Goal: Information Seeking & Learning: Learn about a topic

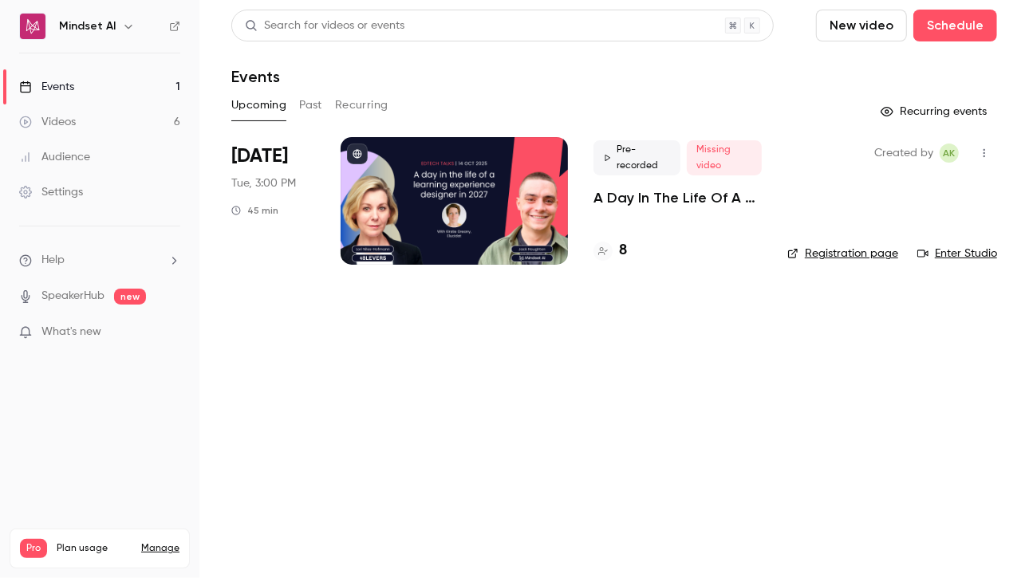
click at [54, 92] on div "Events" at bounding box center [46, 87] width 55 height 16
click at [61, 117] on div "Videos" at bounding box center [47, 122] width 57 height 16
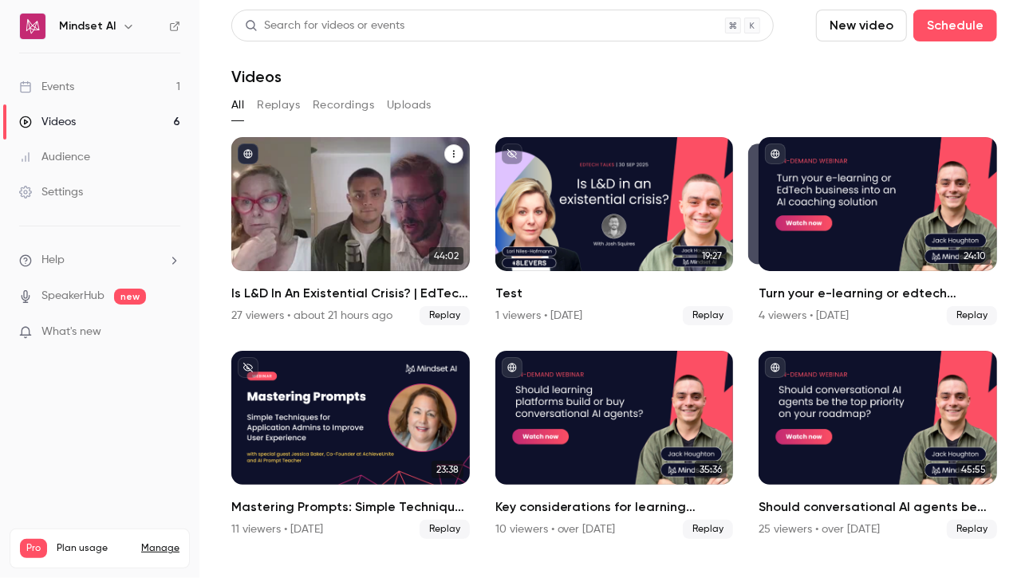
click at [240, 227] on div "Is L&D In An Existential Crisis? | EdTech Talks EP1" at bounding box center [350, 204] width 238 height 134
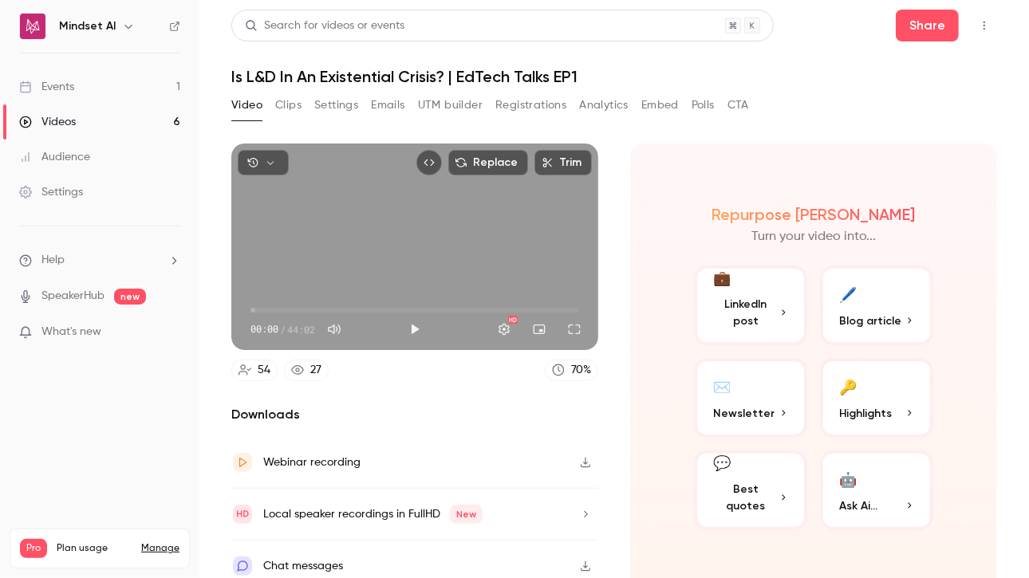
click at [521, 104] on button "Registrations" at bounding box center [530, 106] width 71 height 26
